Goal: Use online tool/utility: Use online tool/utility

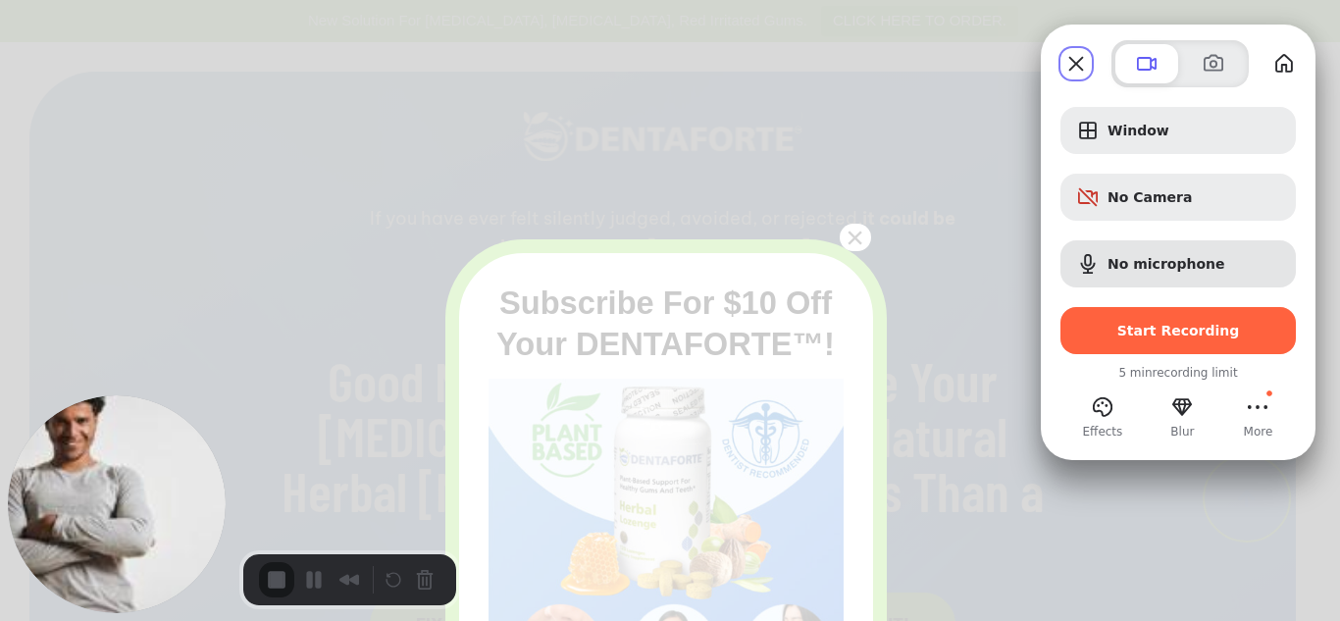
scroll to position [141, 0]
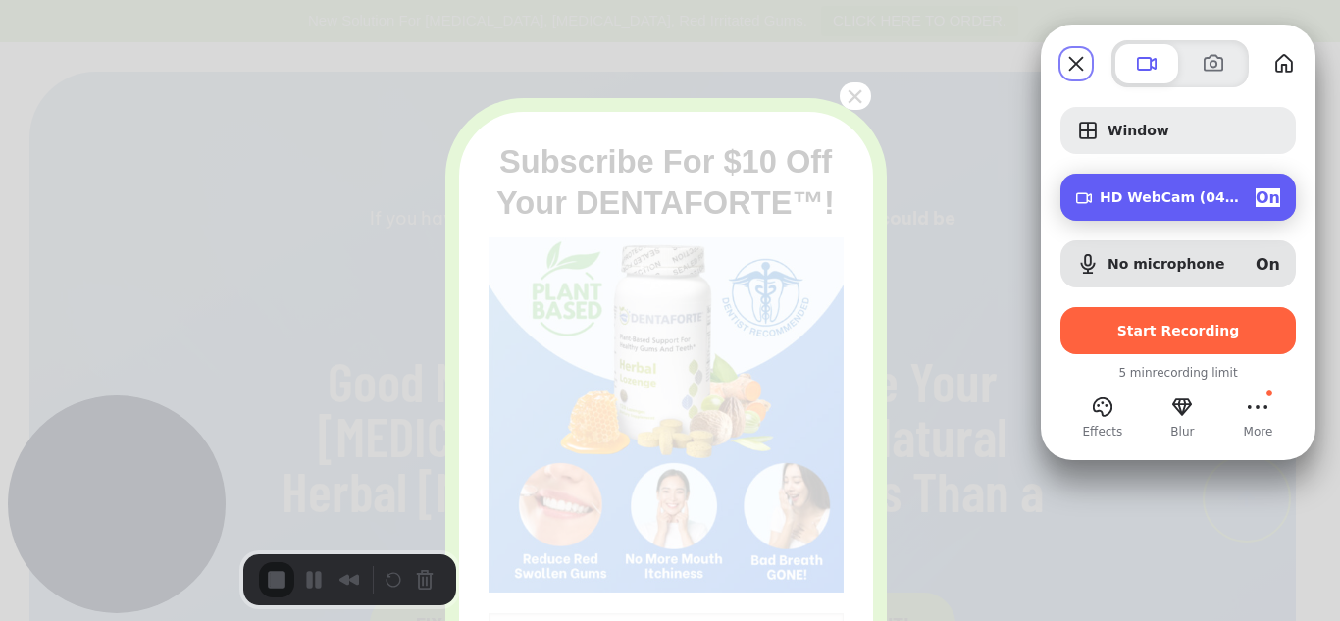
click at [1272, 198] on div "On" at bounding box center [1268, 197] width 25 height 19
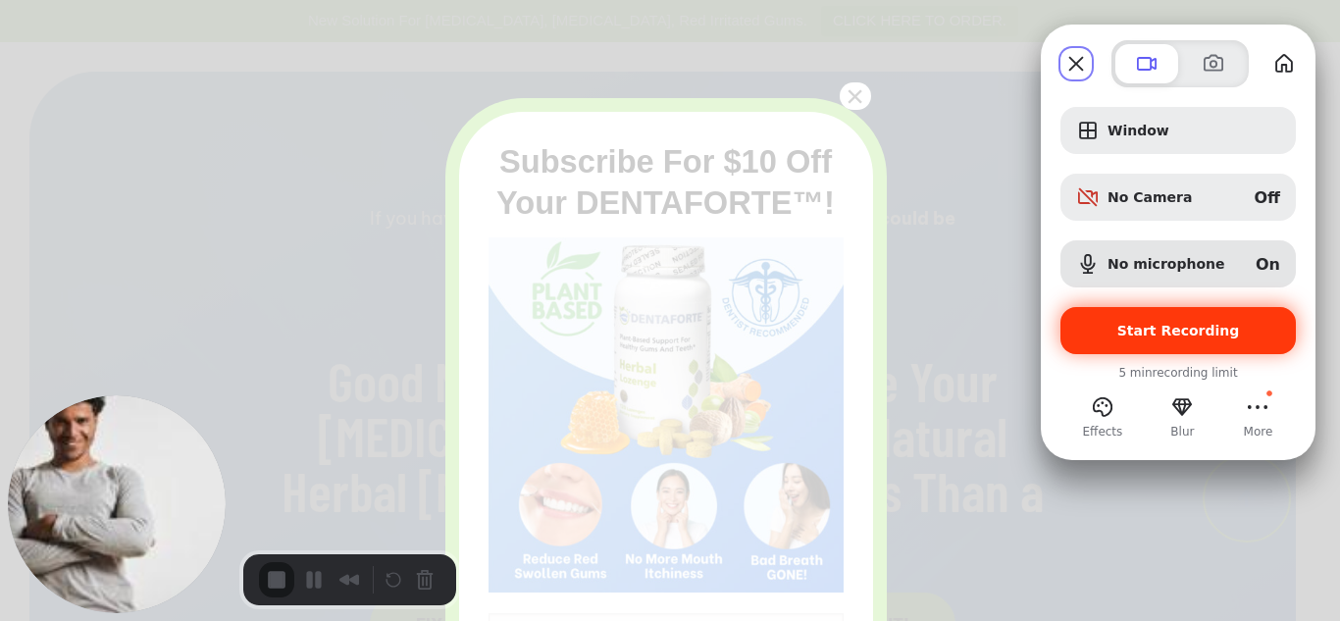
click at [1188, 345] on div "Start Recording" at bounding box center [1177, 330] width 235 height 47
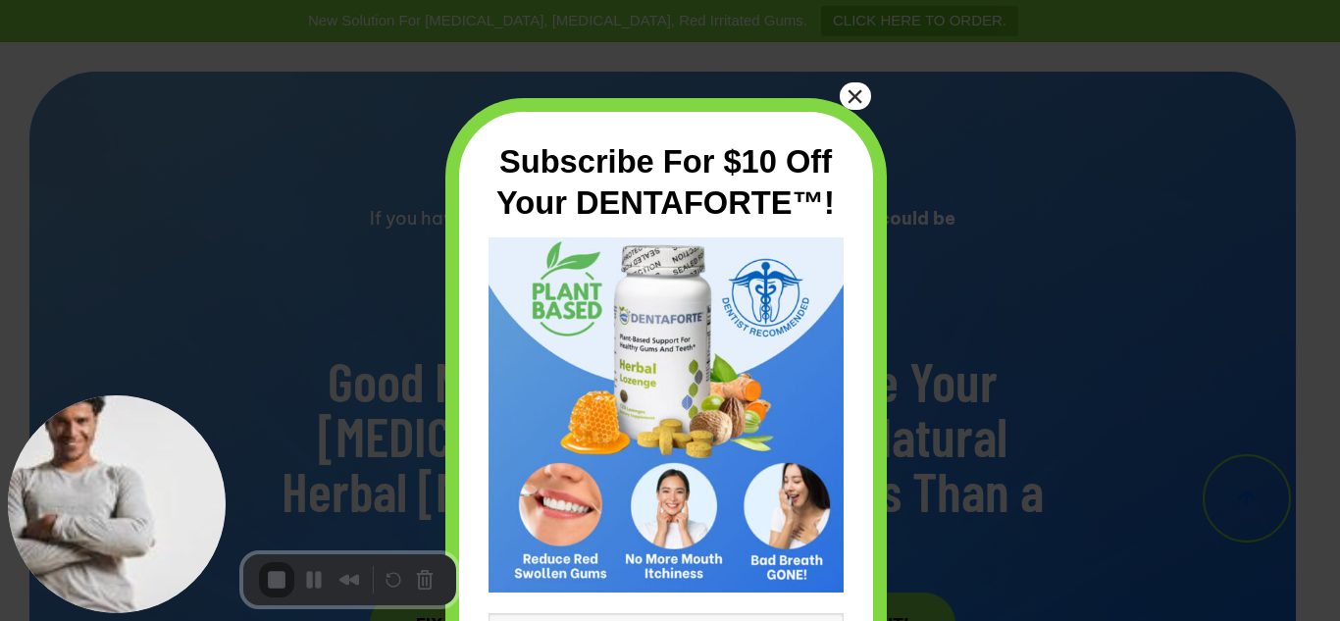
scroll to position [283, 0]
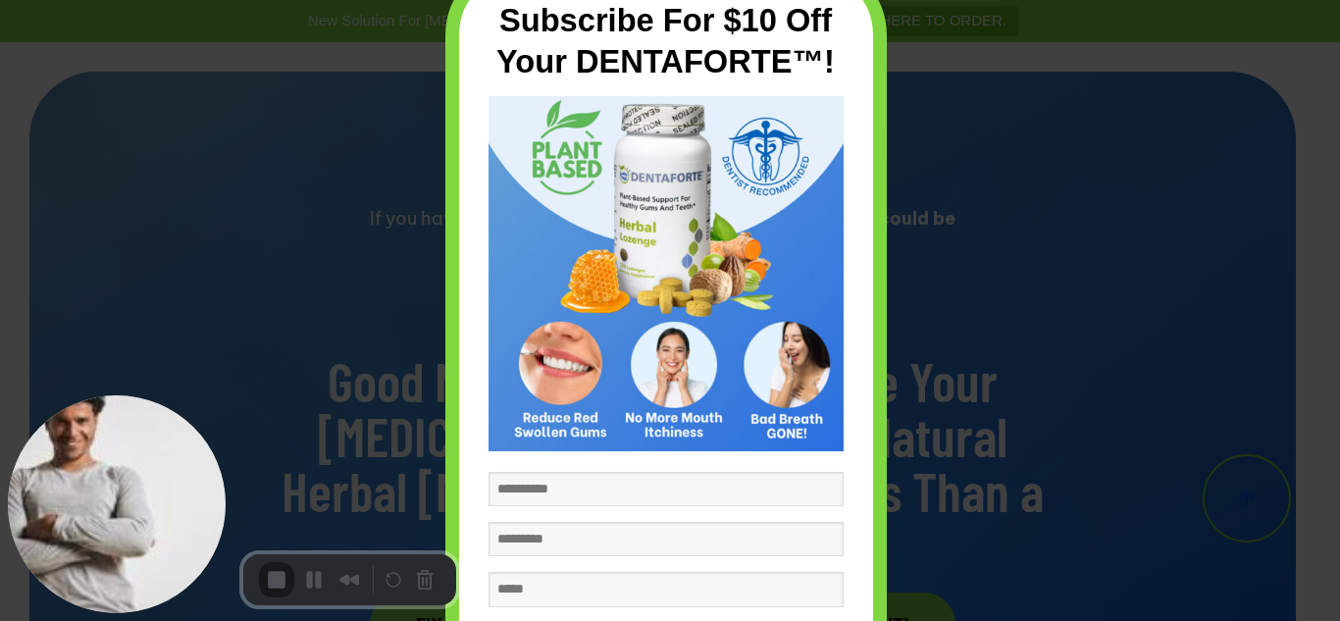
click at [988, 290] on div "Subscribe For $10 Off Your DENTAFORTE™! Subscribe ×" at bounding box center [670, 310] width 1340 height 621
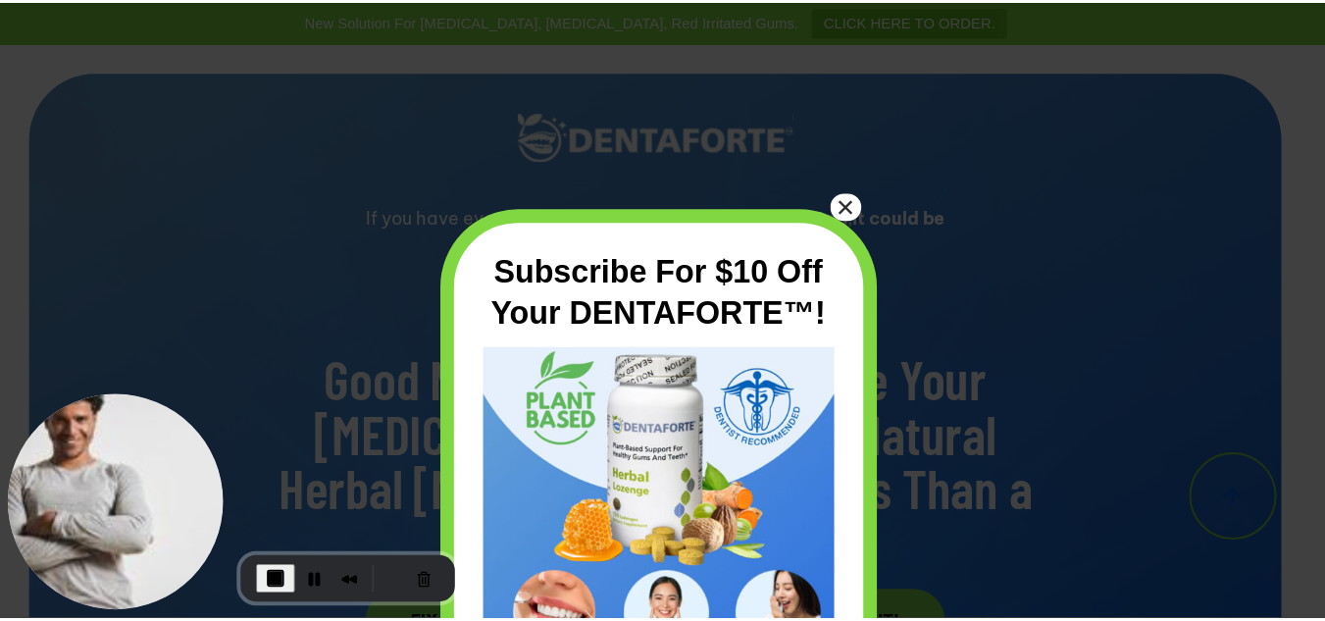
scroll to position [0, 0]
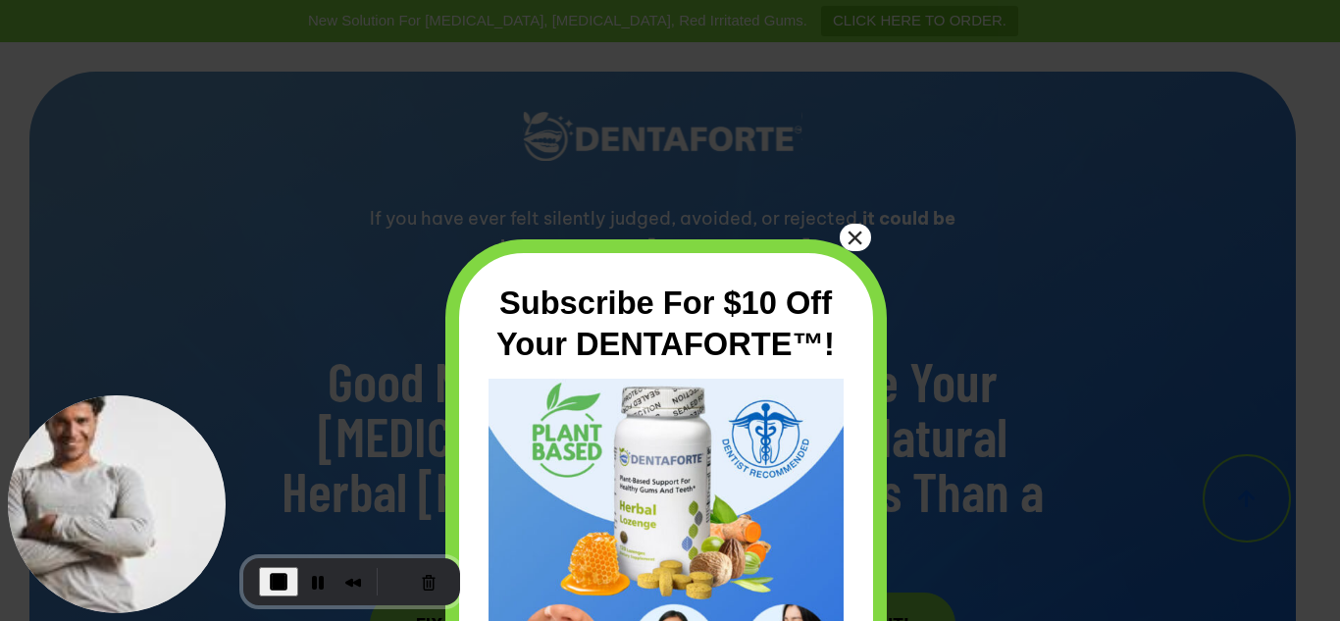
click at [870, 232] on button "×" at bounding box center [855, 237] width 31 height 27
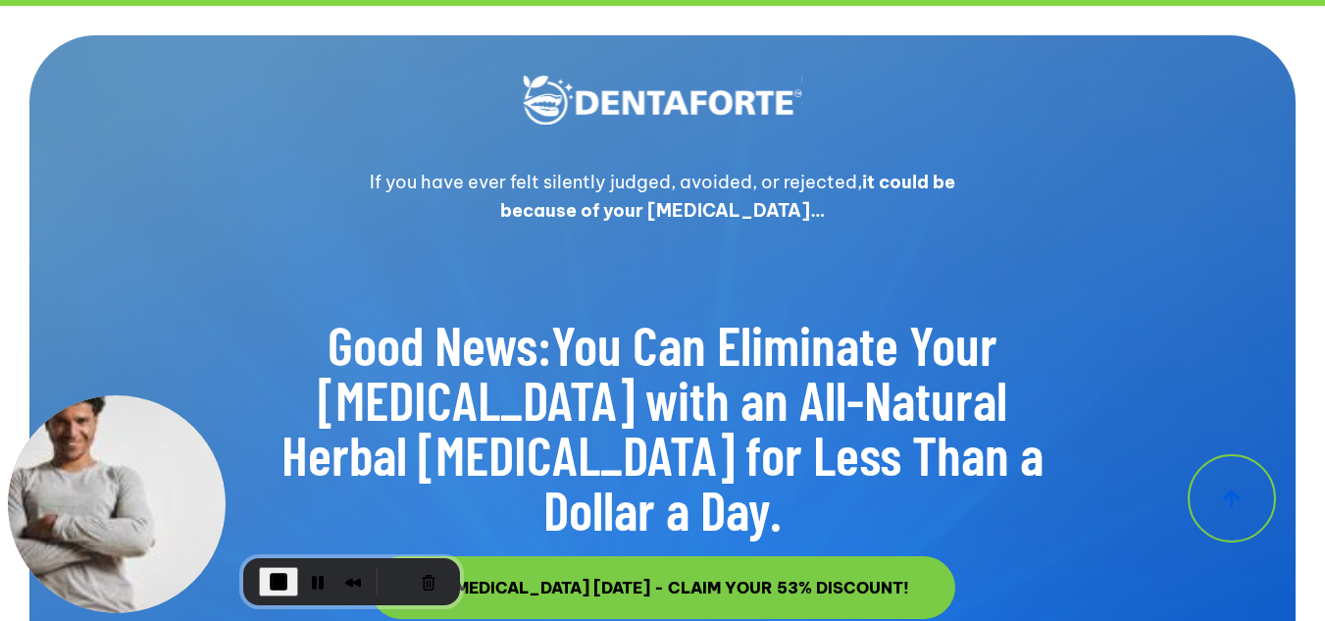
scroll to position [24, 0]
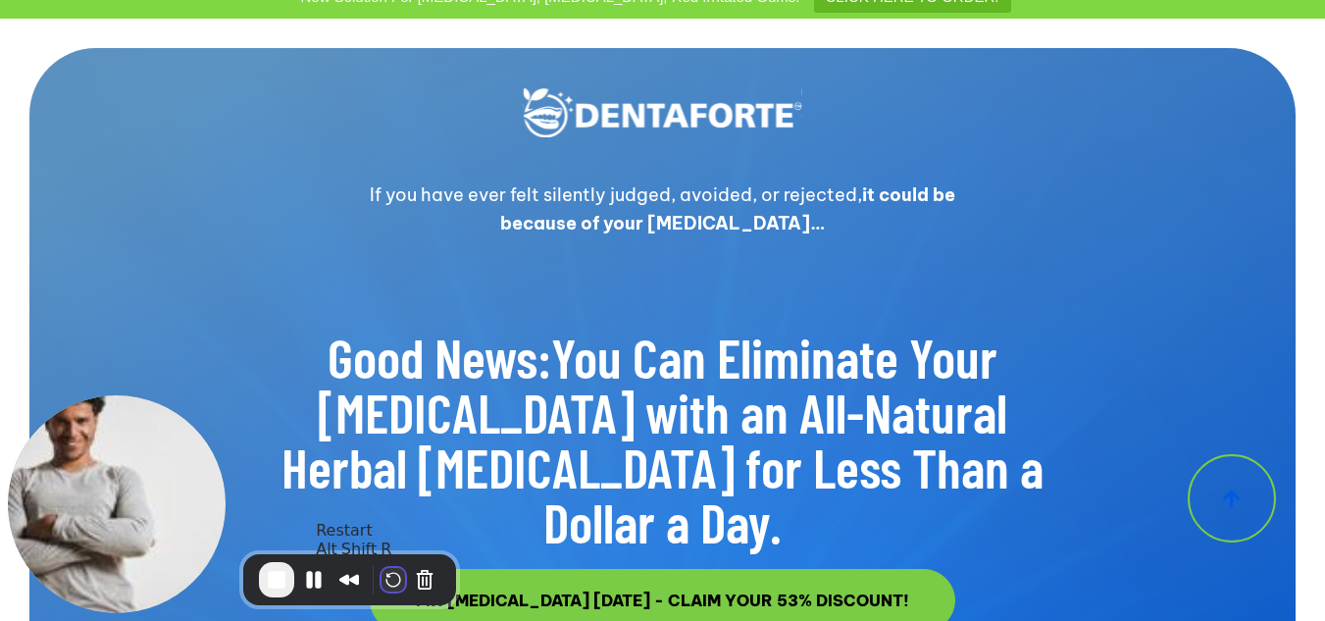
click at [391, 576] on button "Restart Recording" at bounding box center [394, 580] width 24 height 24
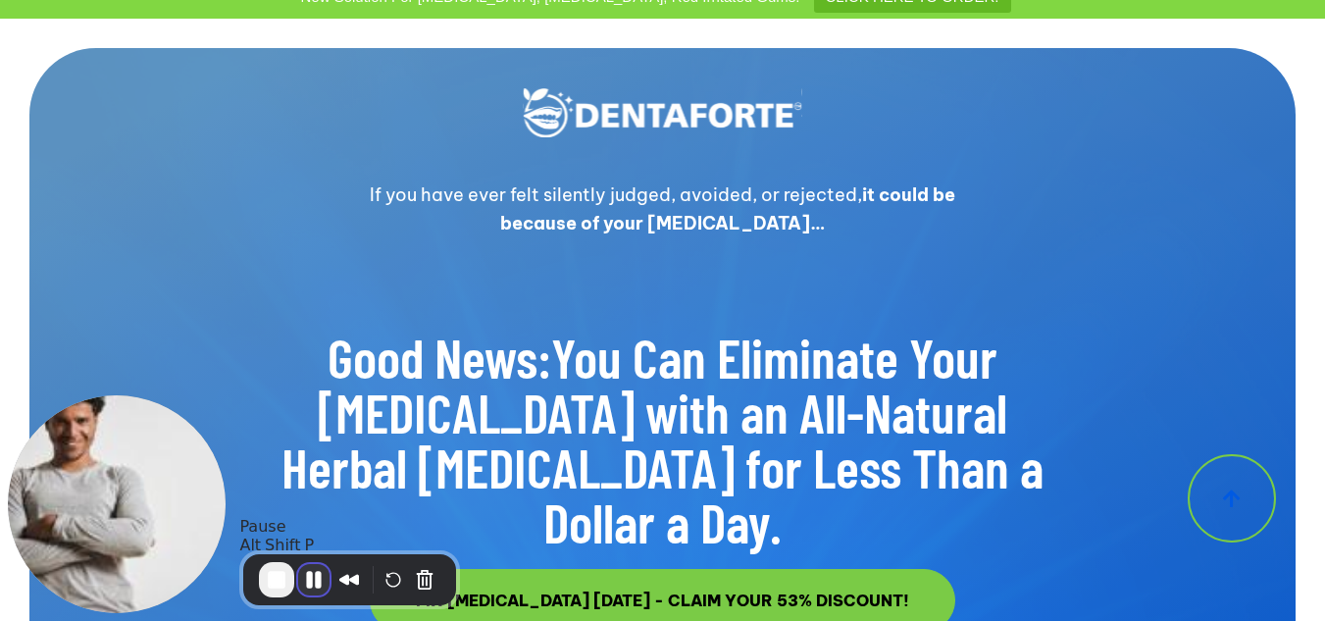
click at [315, 575] on button "Pause Recording" at bounding box center [313, 579] width 31 height 31
click at [395, 583] on button "Restart Recording" at bounding box center [394, 580] width 24 height 24
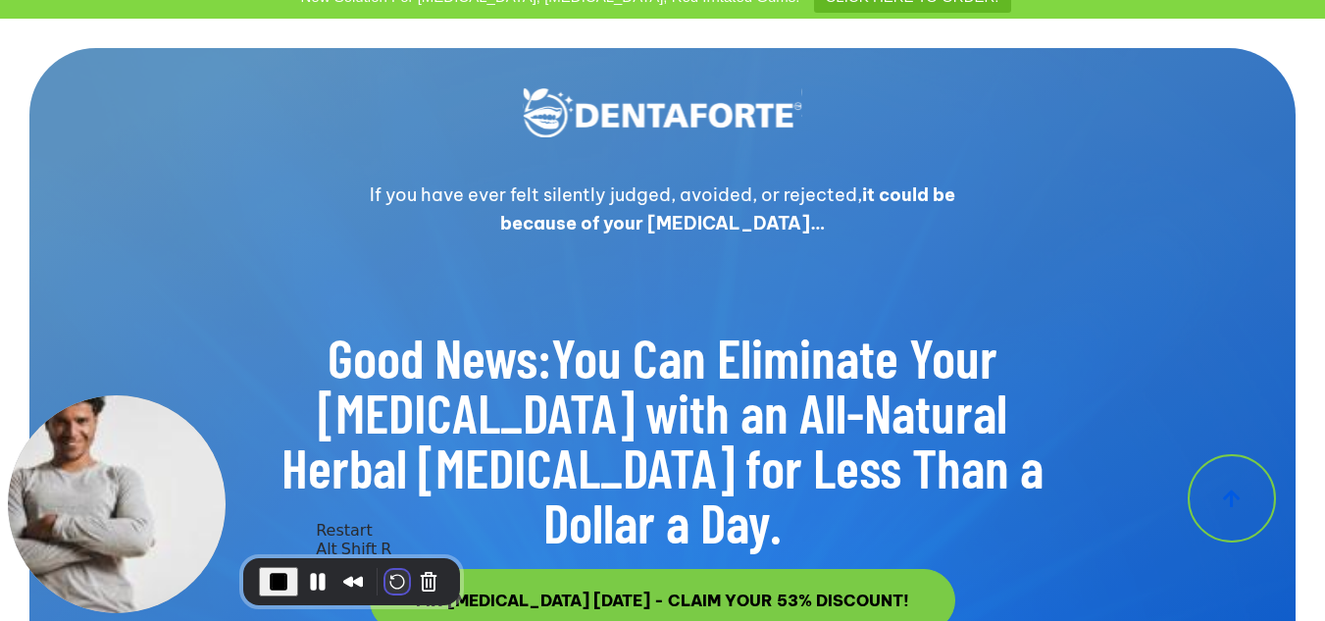
click at [390, 583] on button "Restart Recording" at bounding box center [398, 582] width 24 height 24
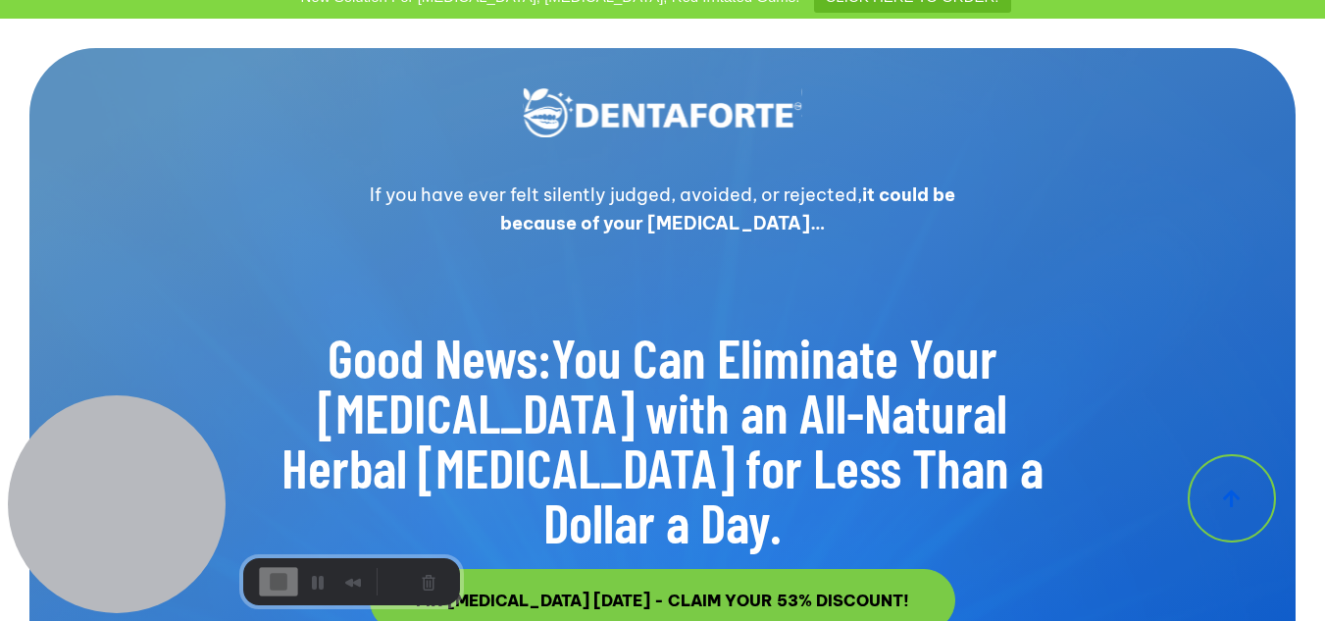
click at [679, 620] on div "2" at bounding box center [662, 630] width 1325 height 19
click at [386, 581] on button "Restart Recording" at bounding box center [398, 582] width 24 height 24
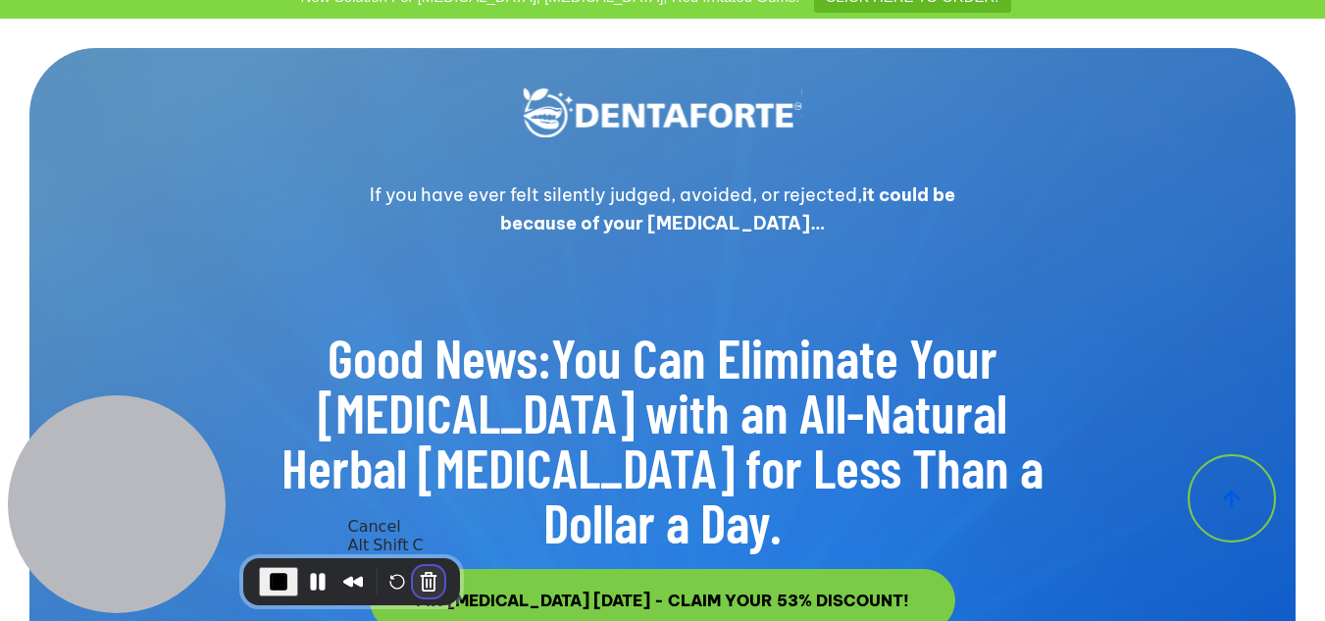
click at [428, 581] on button "Cancel Recording" at bounding box center [428, 581] width 31 height 31
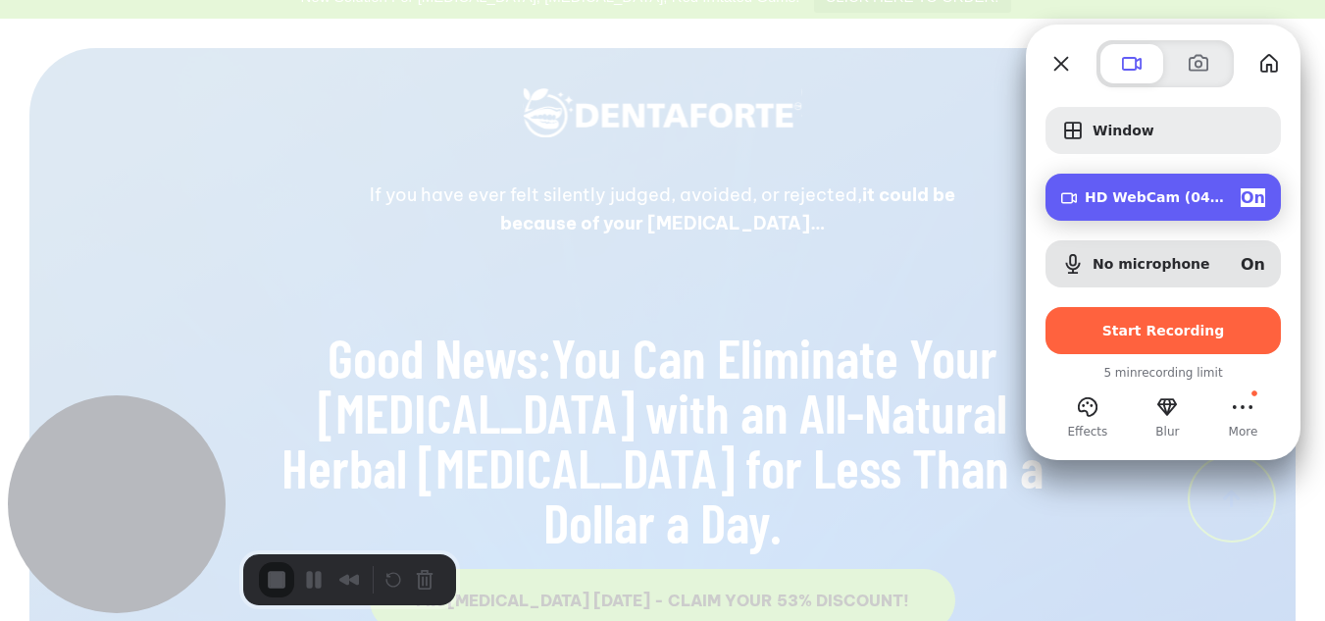
click at [1242, 207] on div "On" at bounding box center [1253, 197] width 25 height 19
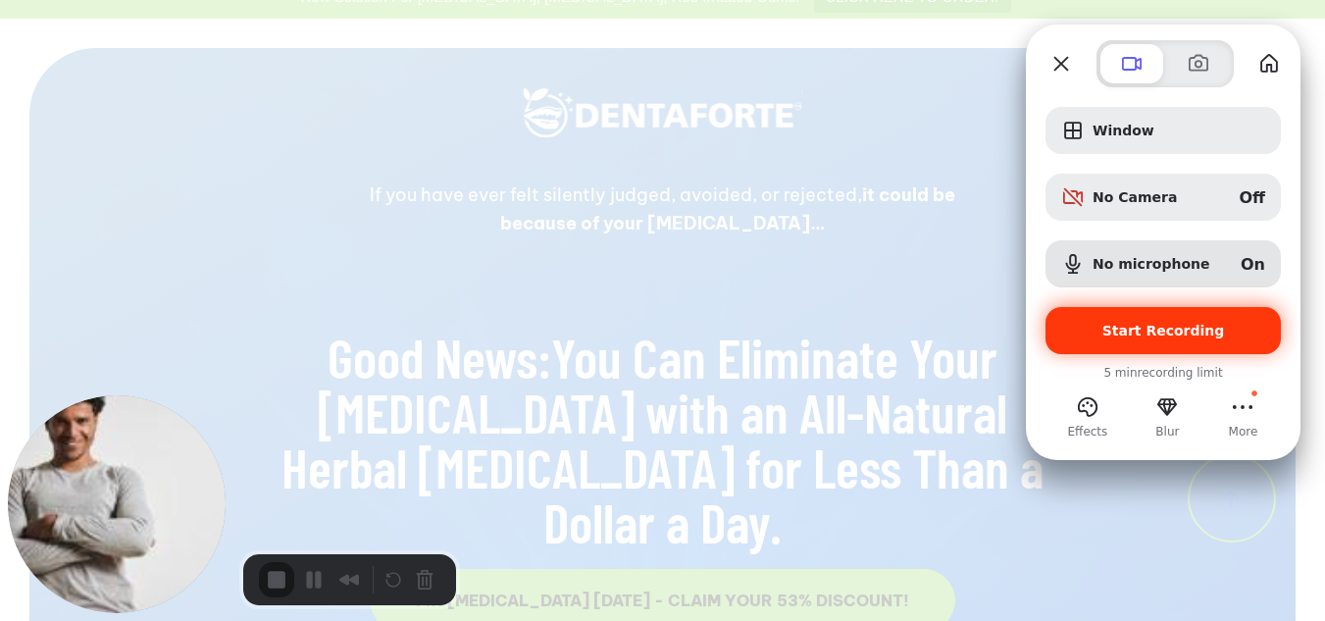
click at [1150, 331] on span "Start Recording" at bounding box center [1164, 331] width 123 height 16
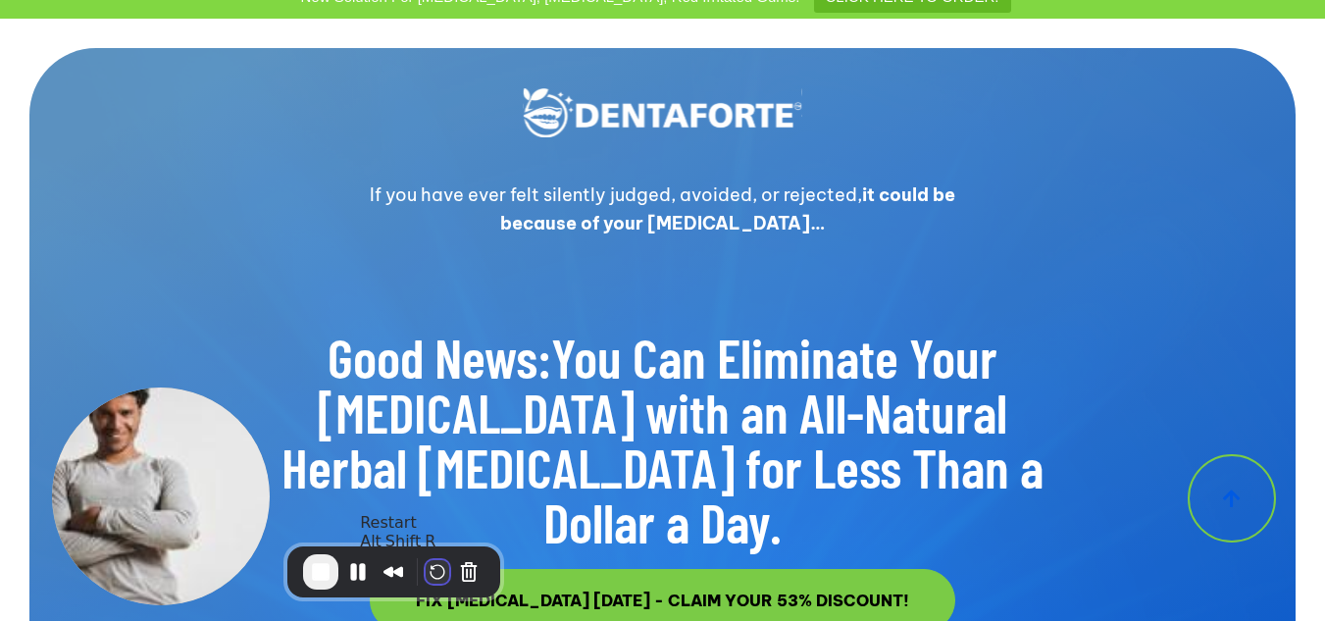
click at [435, 572] on button "Restart Recording" at bounding box center [438, 572] width 24 height 24
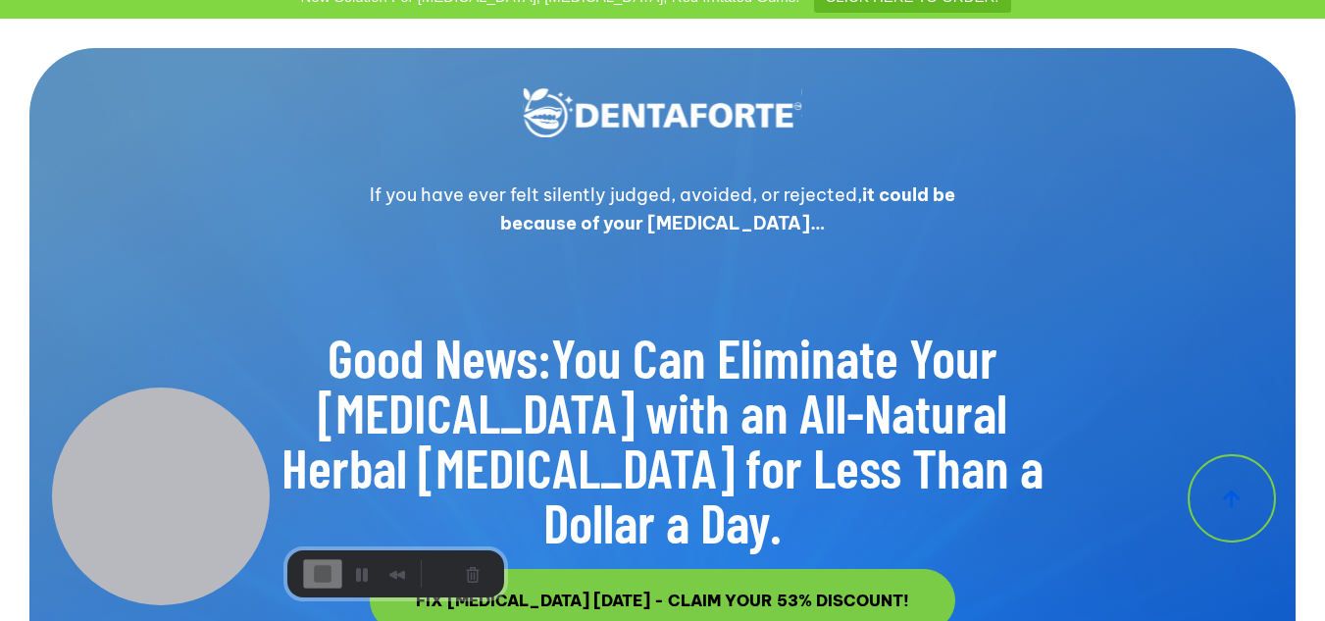
click at [465, 578] on button "Cancel Recording" at bounding box center [468, 571] width 31 height 31
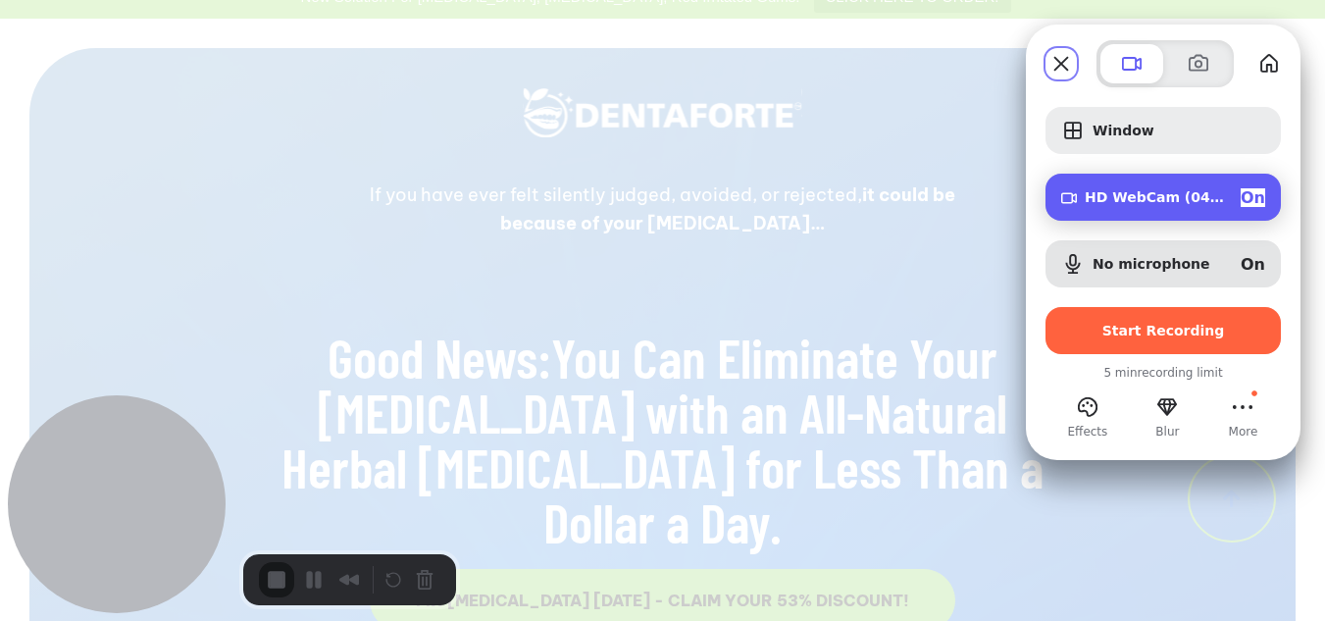
click at [1183, 206] on div "HD WebCam (04f2:b573) On" at bounding box center [1175, 197] width 180 height 19
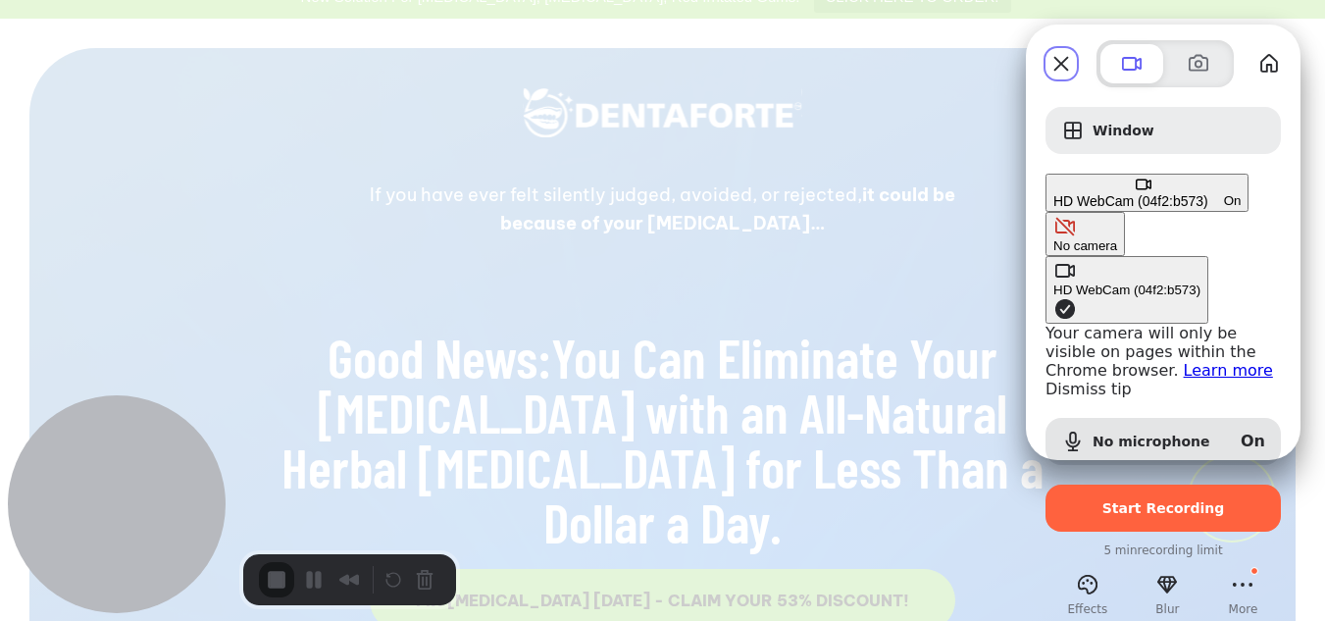
click at [1183, 206] on div "HD WebCam (04f2:b573) On" at bounding box center [1147, 201] width 187 height 16
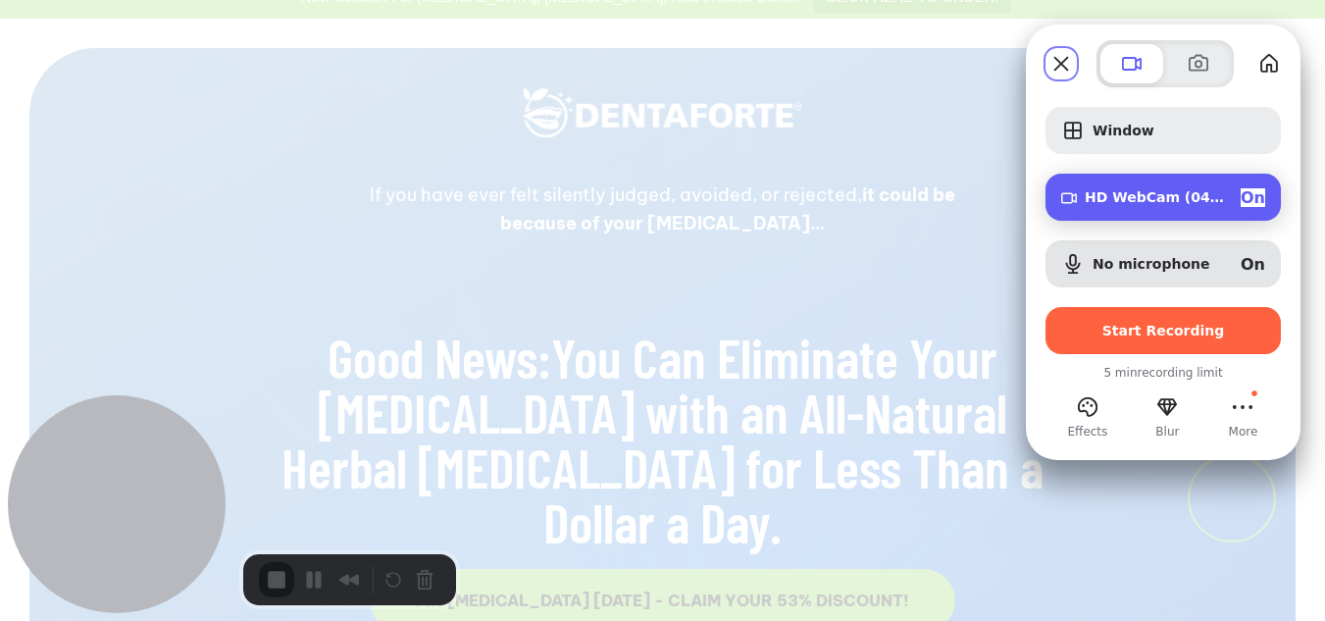
click at [1251, 194] on span "On" at bounding box center [1253, 197] width 25 height 19
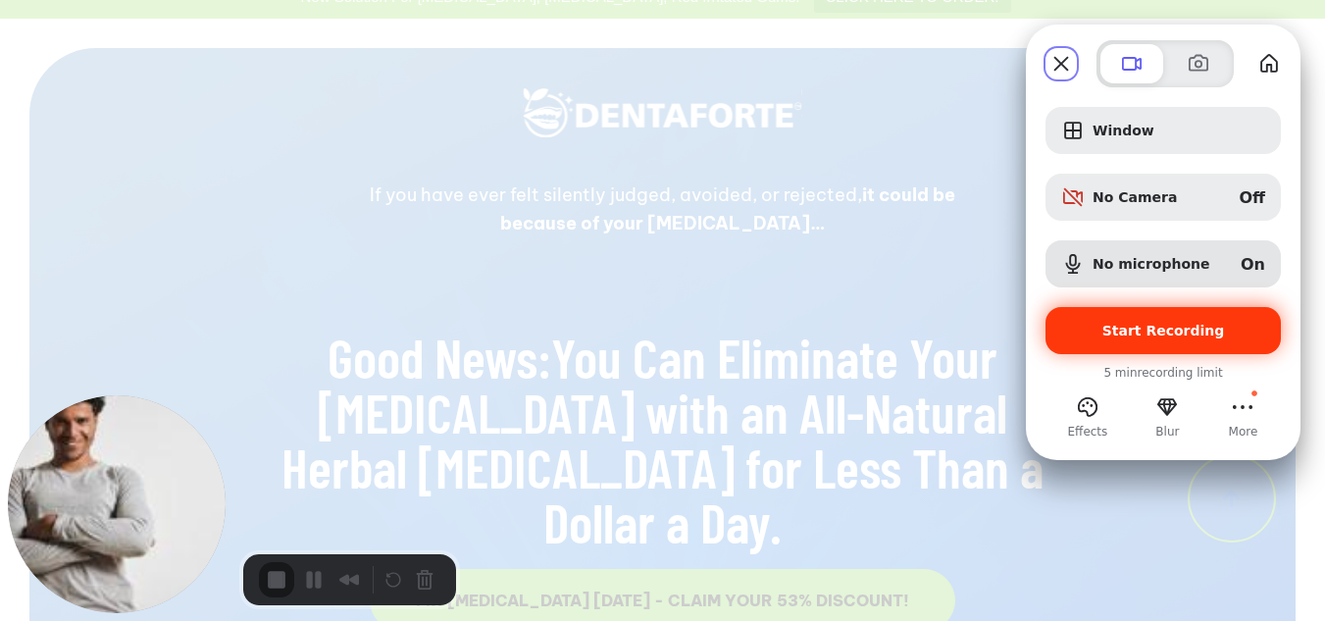
click at [1166, 331] on span "Start Recording" at bounding box center [1164, 331] width 123 height 16
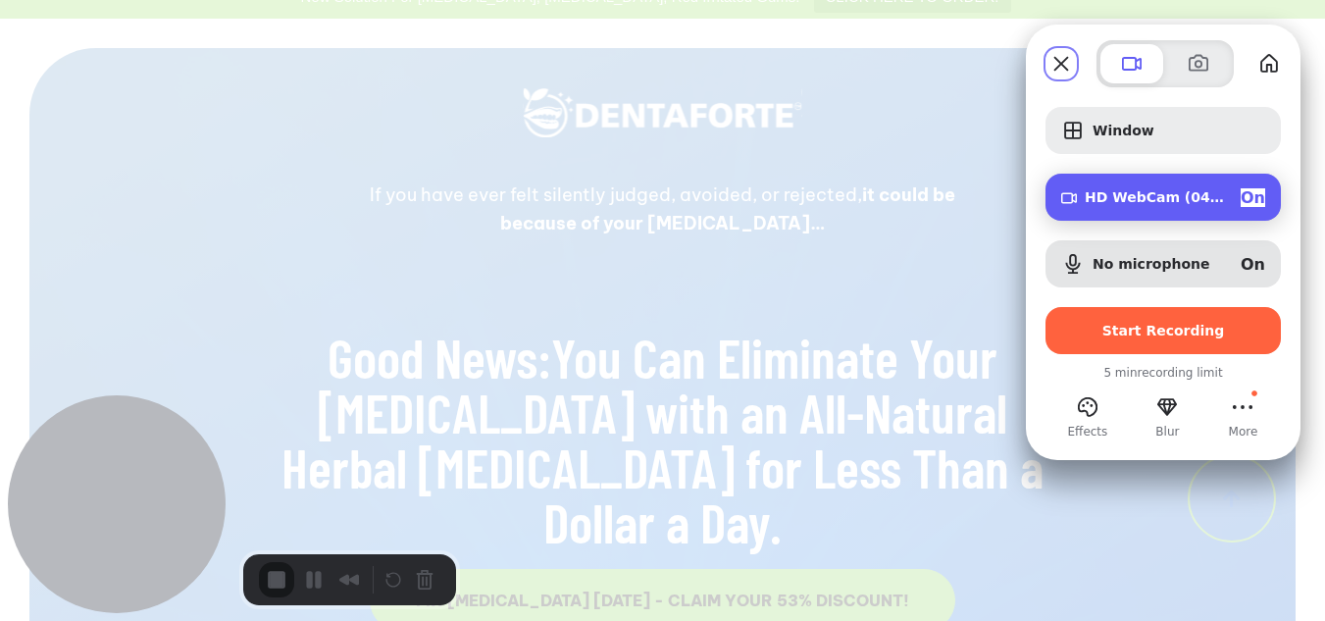
click at [1223, 202] on div "HD WebCam (04f2:b573) On" at bounding box center [1175, 197] width 180 height 19
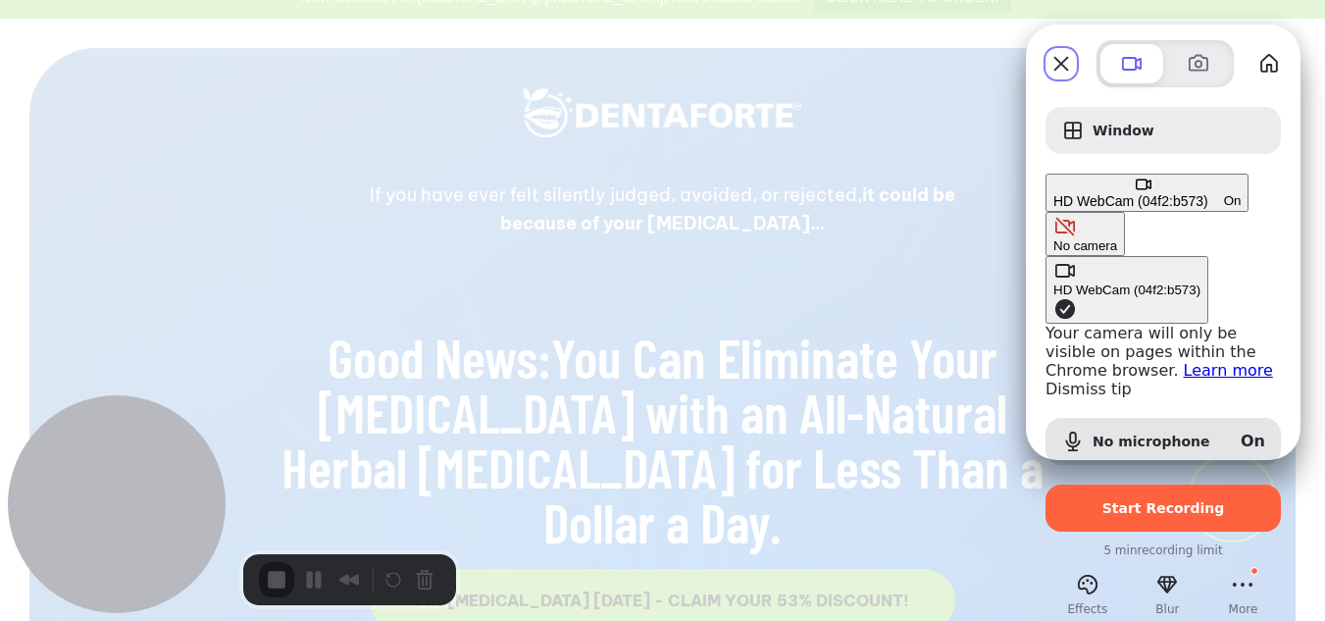
click at [1242, 197] on span "On" at bounding box center [1233, 200] width 18 height 15
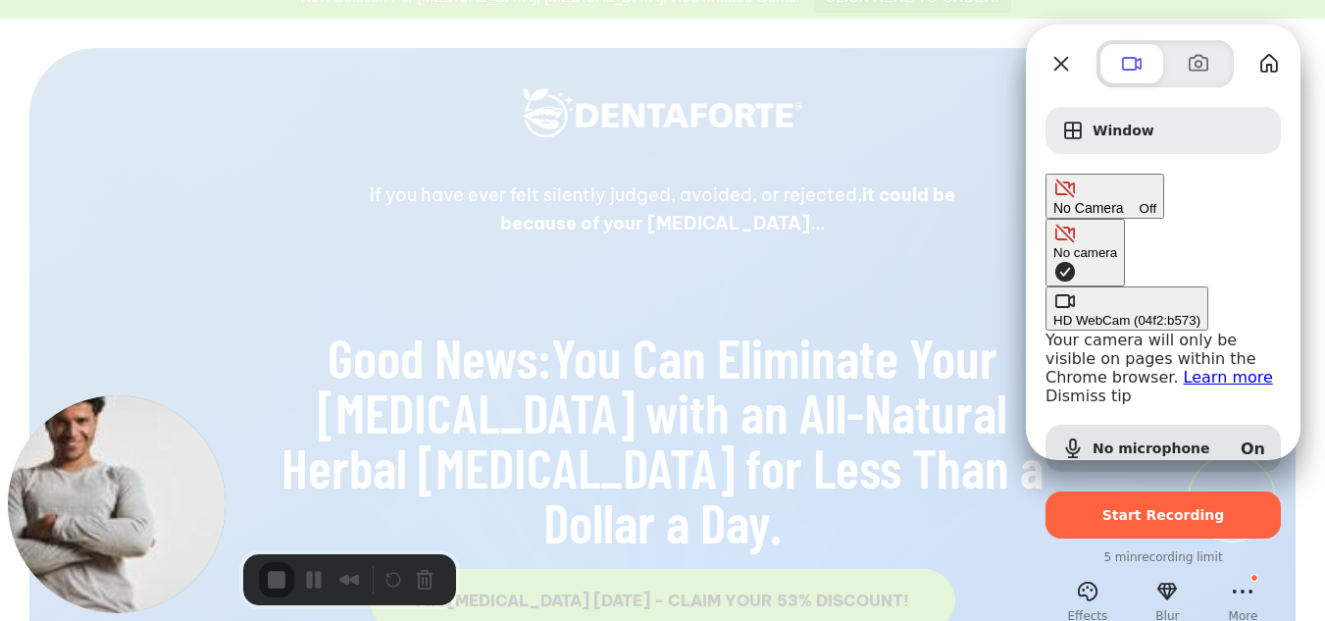
click at [1096, 166] on div "Window No Camera Off No camera HD WebCam (04f2:b573) Your camera will only be v…" at bounding box center [1163, 323] width 235 height 432
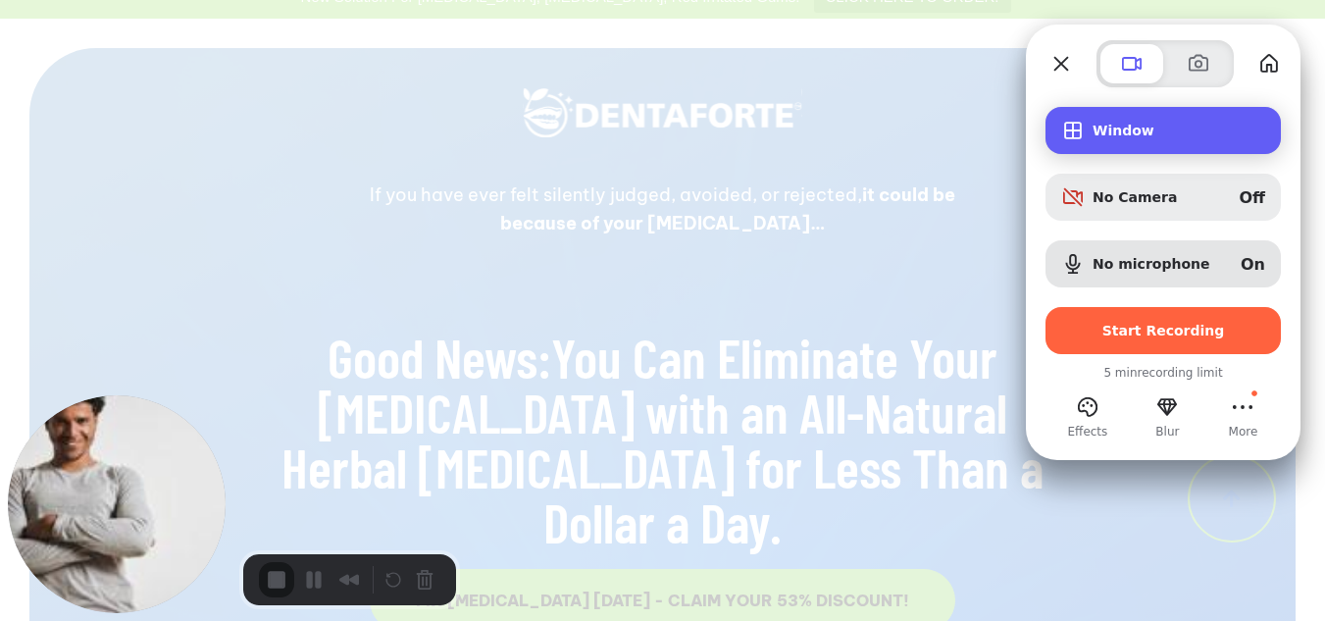
click at [1141, 129] on span "Window" at bounding box center [1179, 131] width 173 height 16
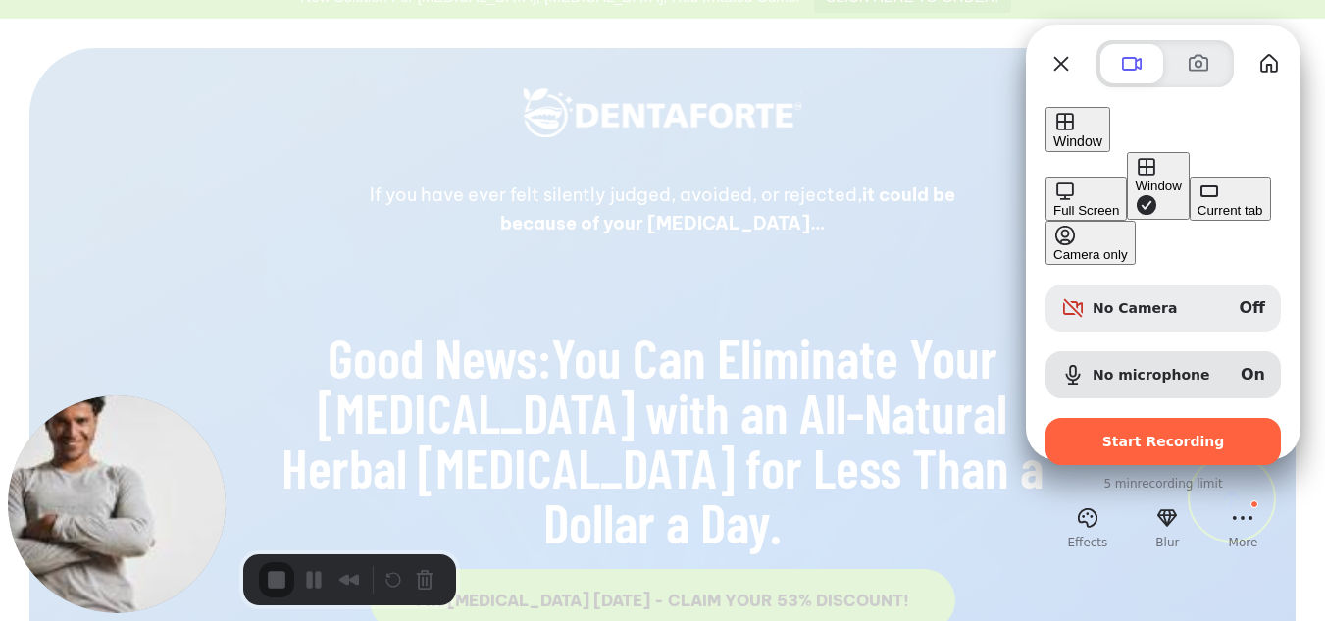
click at [1046, 177] on button "Full Screen" at bounding box center [1086, 199] width 81 height 44
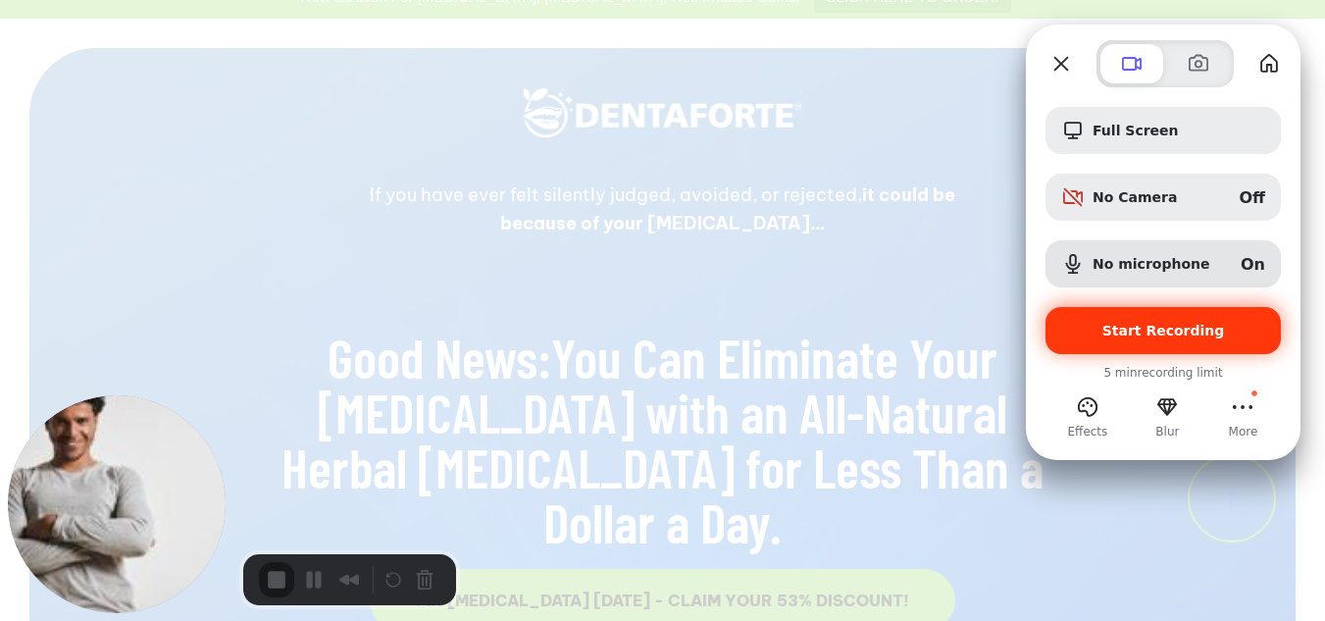
click at [1171, 325] on span "Start Recording" at bounding box center [1164, 331] width 123 height 16
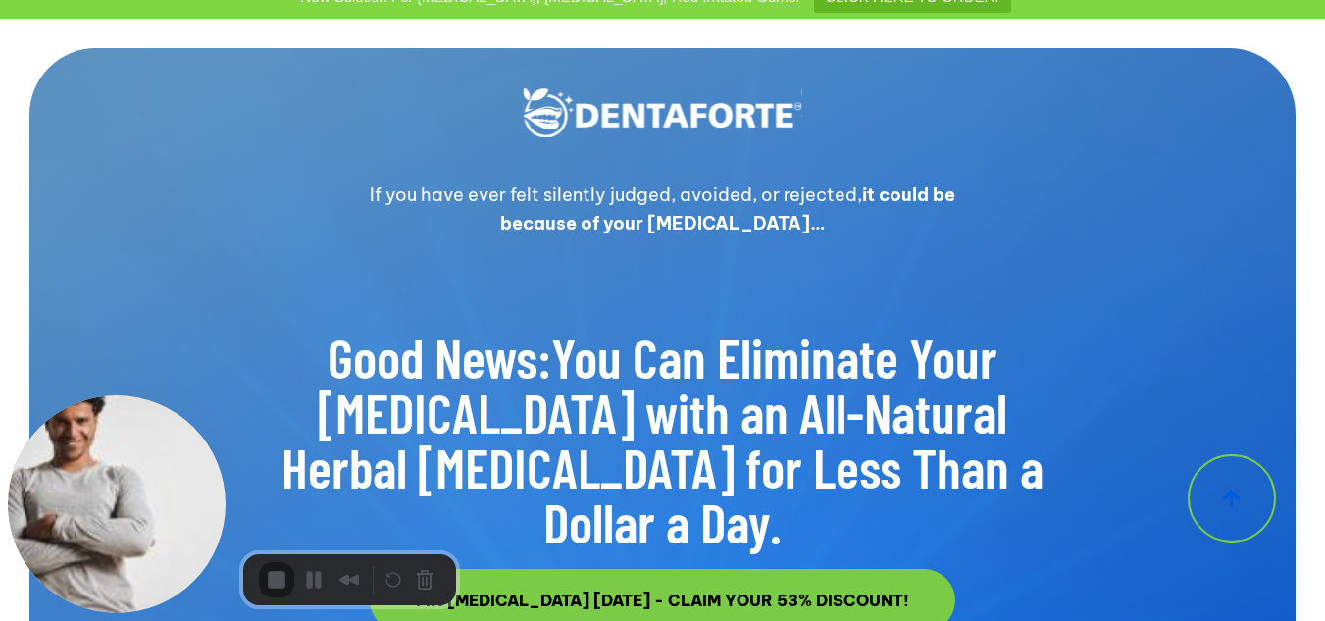
click at [684, 620] on div "2" at bounding box center [662, 630] width 1325 height 19
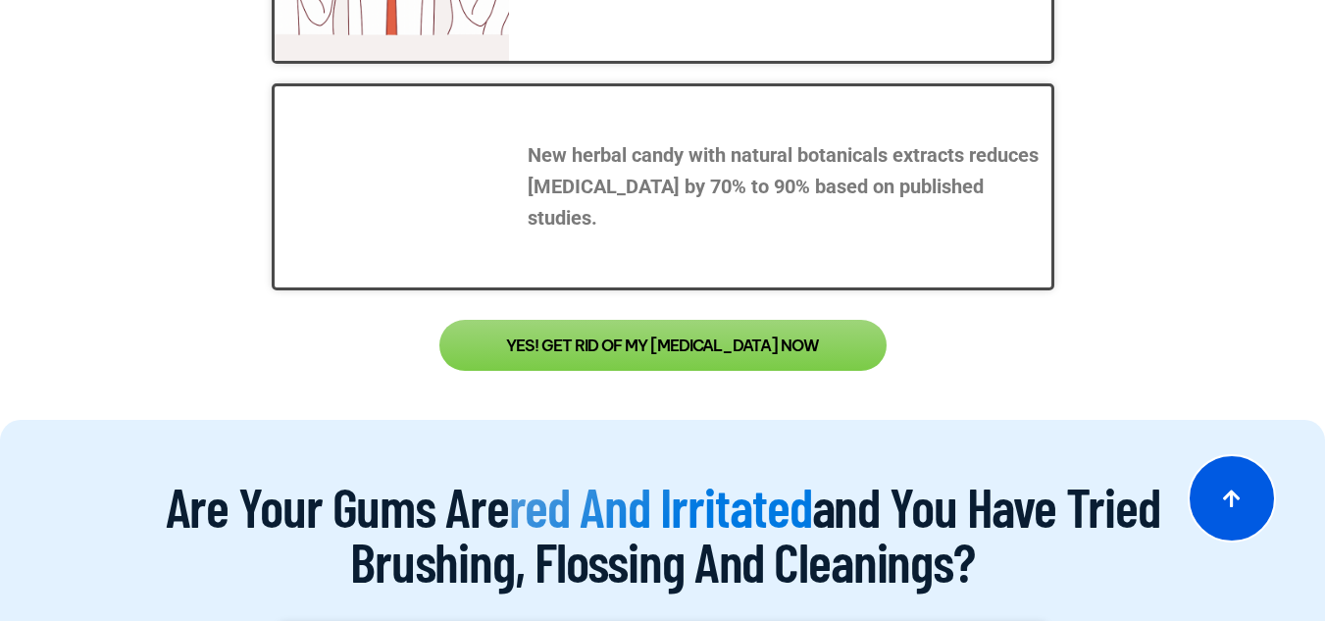
scroll to position [1683, 0]
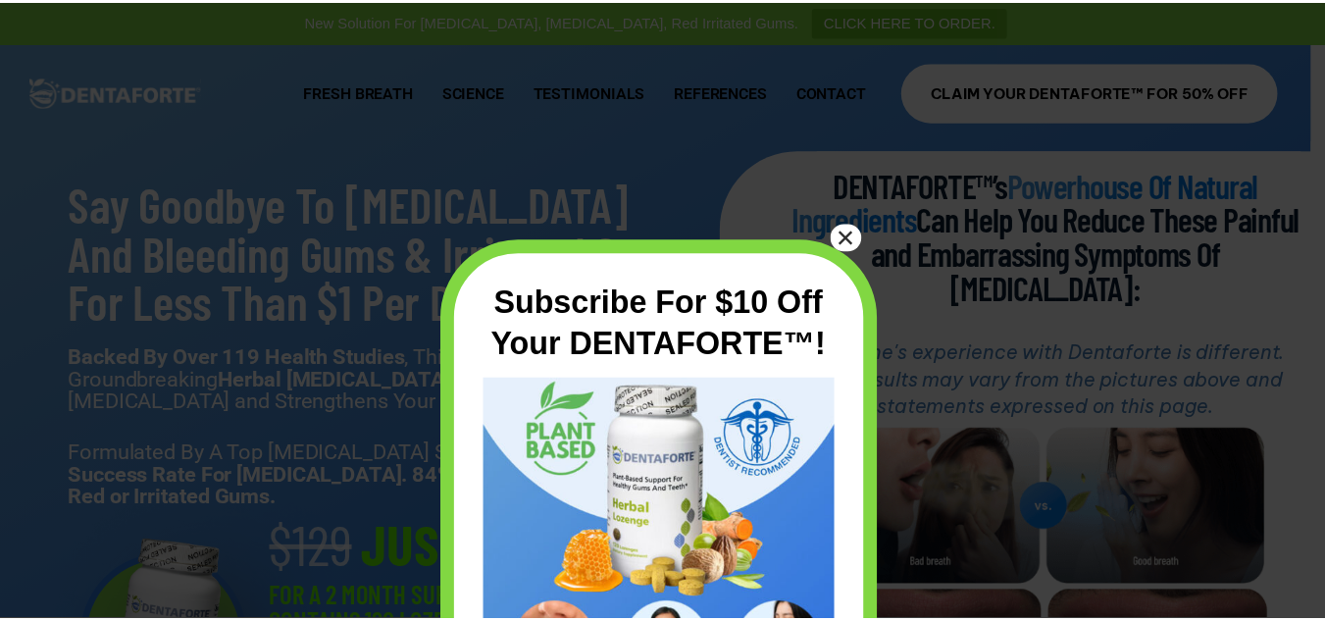
scroll to position [141, 0]
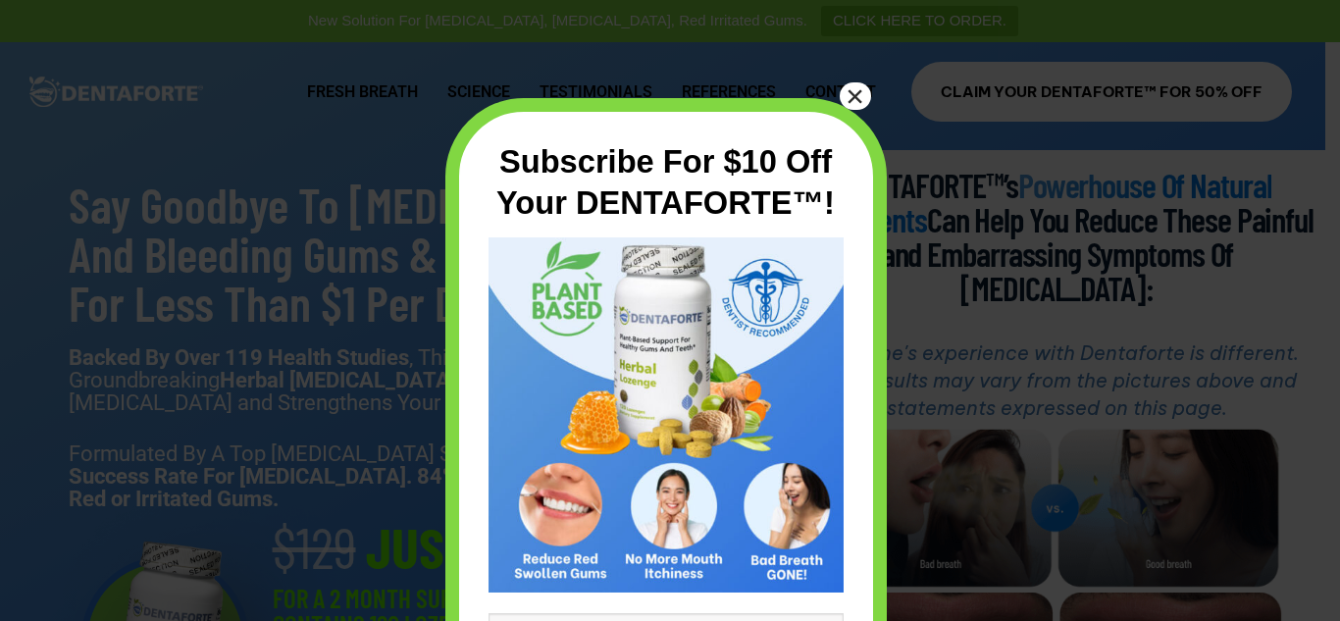
click at [867, 91] on button "×" at bounding box center [855, 95] width 31 height 27
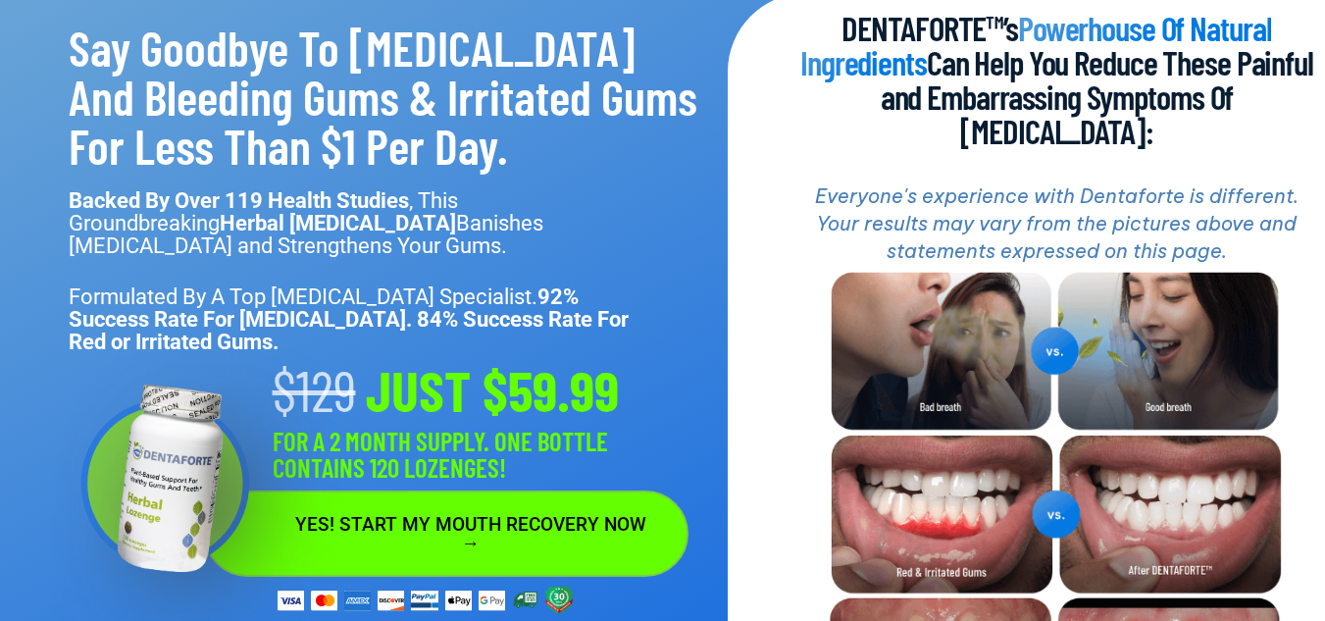
scroll to position [135, 0]
